Goal: Information Seeking & Learning: Learn about a topic

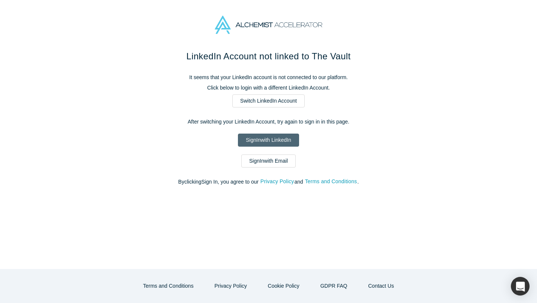
click at [295, 135] on link "Sign In with LinkedIn" at bounding box center [268, 140] width 61 height 13
click at [255, 158] on link "Sign In with Email" at bounding box center [268, 161] width 54 height 13
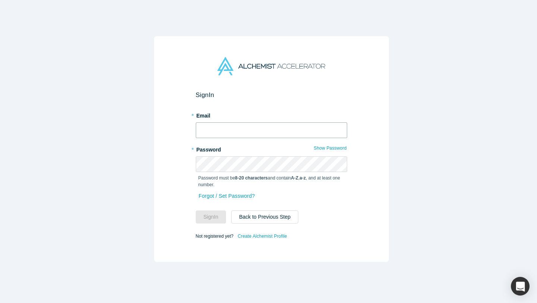
click at [247, 129] on input "text" at bounding box center [272, 130] width 152 height 16
type input "alovestrand@sovereignscapital.com"
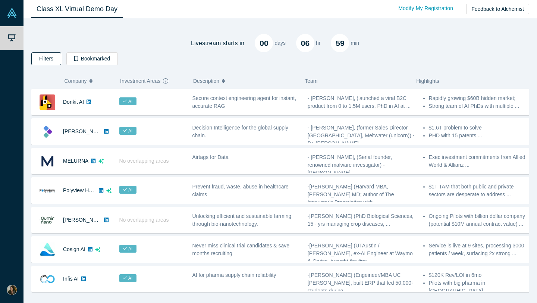
click at [51, 60] on button "Filters" at bounding box center [46, 58] width 30 height 13
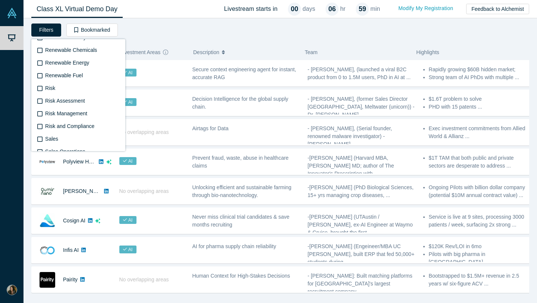
scroll to position [1820, 0]
click at [187, 40] on div "Livestream starts in 00 days 06 hr 59 min Filters AI Artificial Intelligence AI…" at bounding box center [280, 160] width 498 height 272
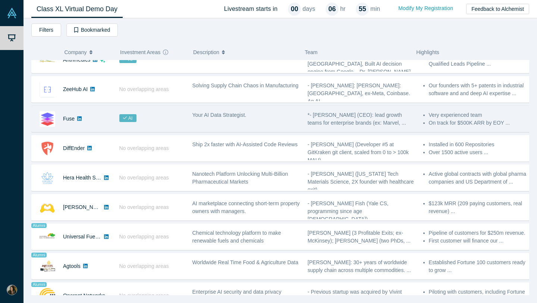
scroll to position [0, 0]
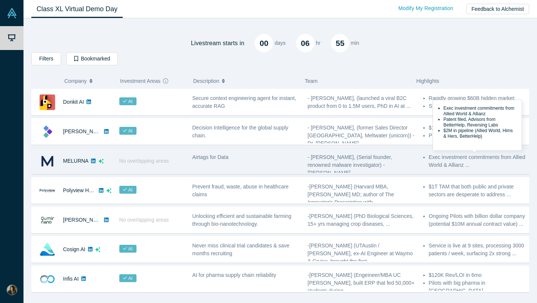
click at [436, 159] on li "Exec investment commitments from Allied World & Allianz ..." at bounding box center [480, 161] width 102 height 16
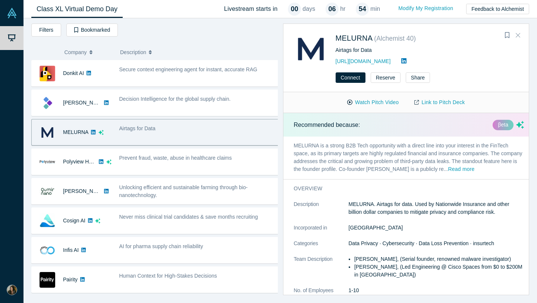
click at [516, 35] on button "Close" at bounding box center [518, 35] width 11 height 12
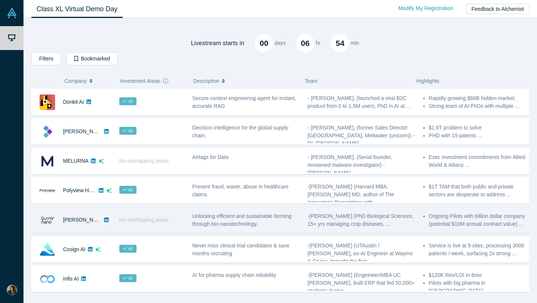
click at [241, 220] on div "Unlocking efficient and sustainable farming through bio-nanotechnology." at bounding box center [246, 220] width 107 height 16
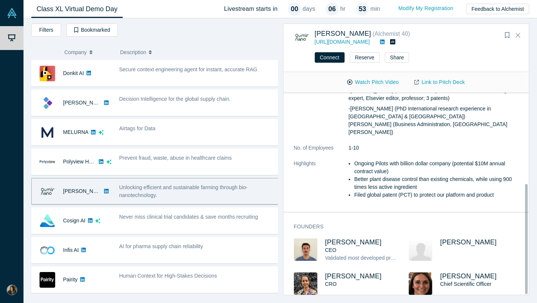
scroll to position [166, 0]
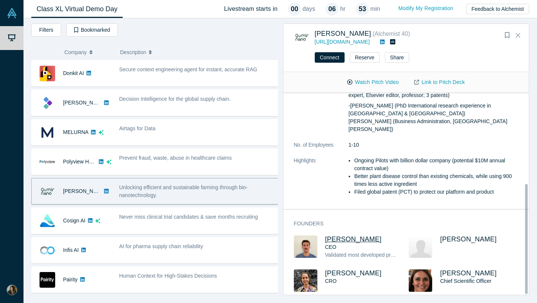
click at [363, 235] on span "Franco Ciaffone" at bounding box center [353, 238] width 57 height 7
click at [519, 36] on icon "Close" at bounding box center [518, 35] width 4 height 4
